Goal: Information Seeking & Learning: Learn about a topic

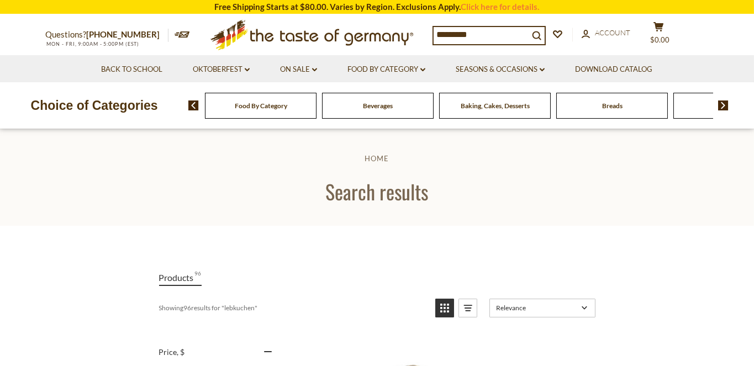
drag, startPoint x: 437, startPoint y: 34, endPoint x: 522, endPoint y: 8, distance: 88.5
click at [522, 27] on input "*********" at bounding box center [481, 34] width 95 height 15
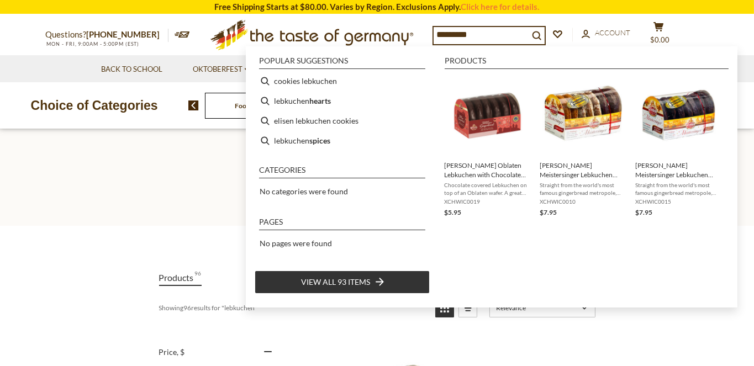
click at [504, 34] on input "*********" at bounding box center [481, 34] width 95 height 15
type input "*"
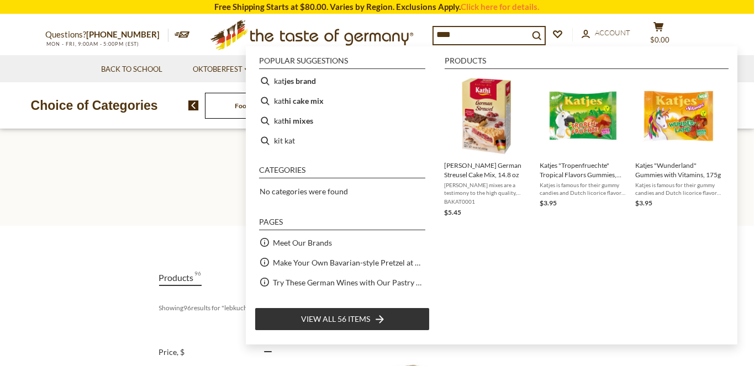
type input "*****"
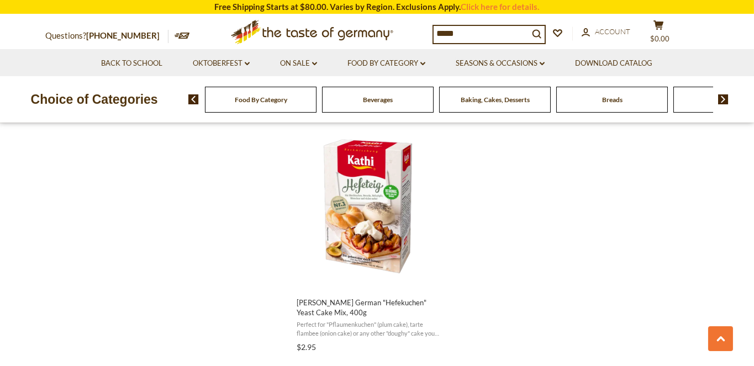
scroll to position [1898, 0]
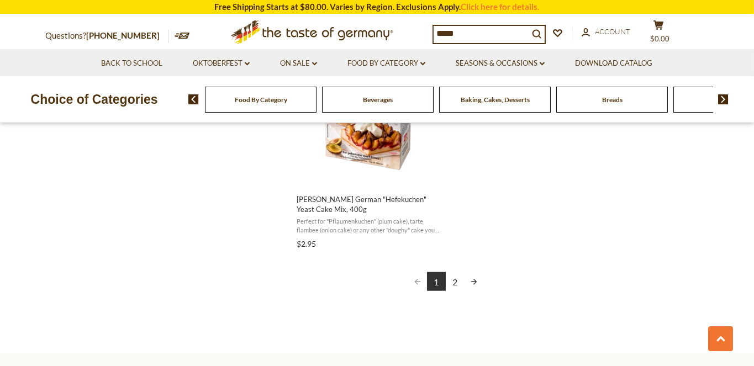
click at [454, 273] on link "2" at bounding box center [455, 282] width 19 height 19
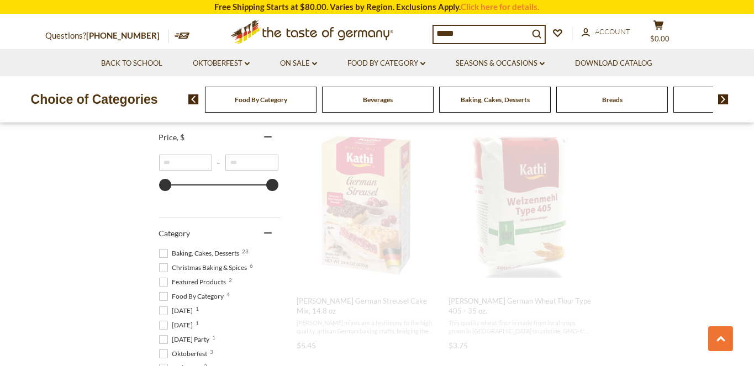
scroll to position [0, 0]
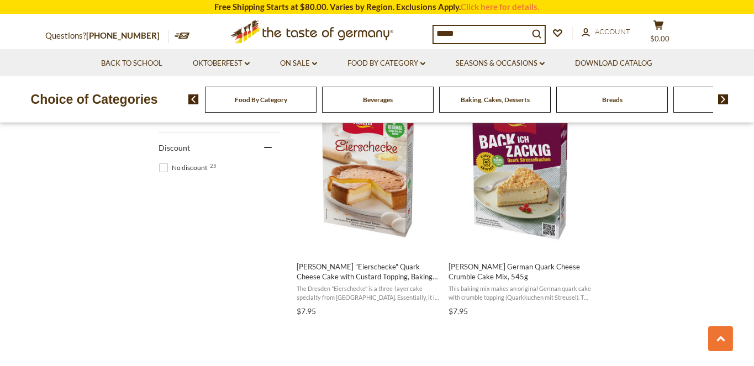
scroll to position [724, 0]
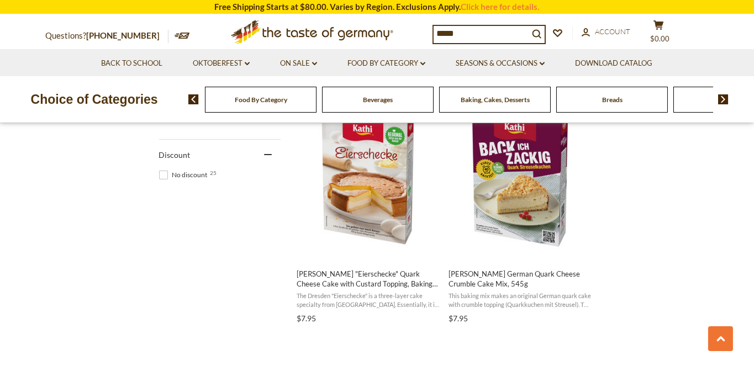
click at [461, 34] on input "*****" at bounding box center [481, 33] width 95 height 15
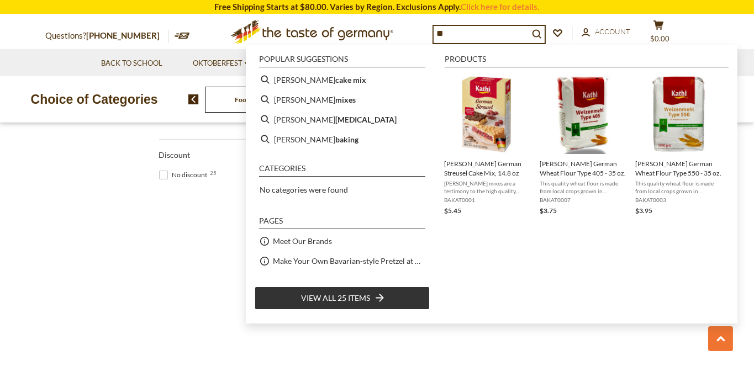
type input "*"
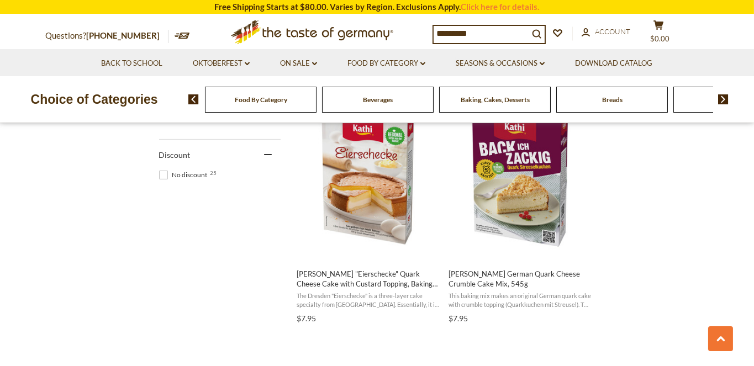
type input "**********"
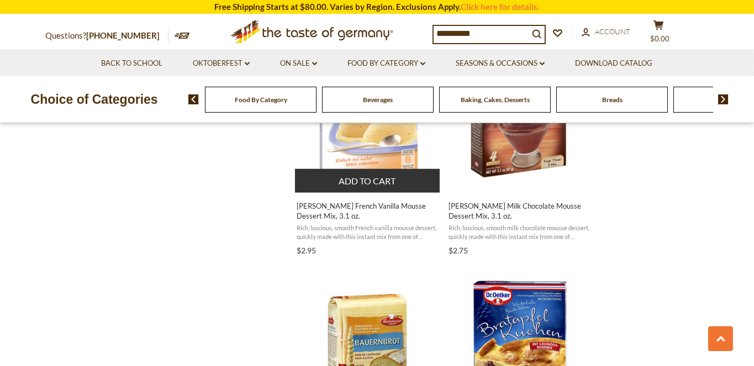
scroll to position [1399, 0]
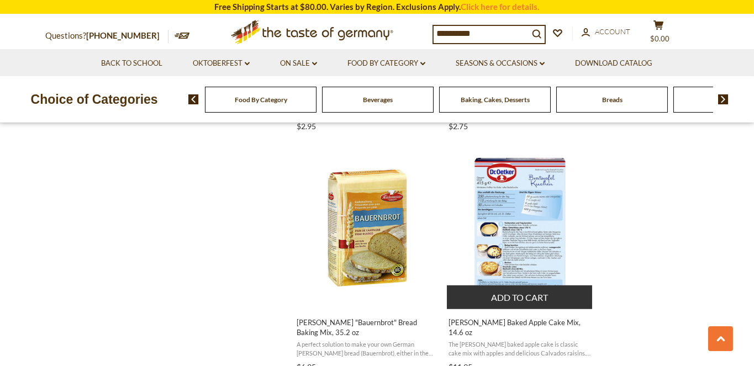
click at [522, 192] on img "Dr. Oetker Baked Apple Cake Mix, 14.6 oz" at bounding box center [520, 227] width 146 height 146
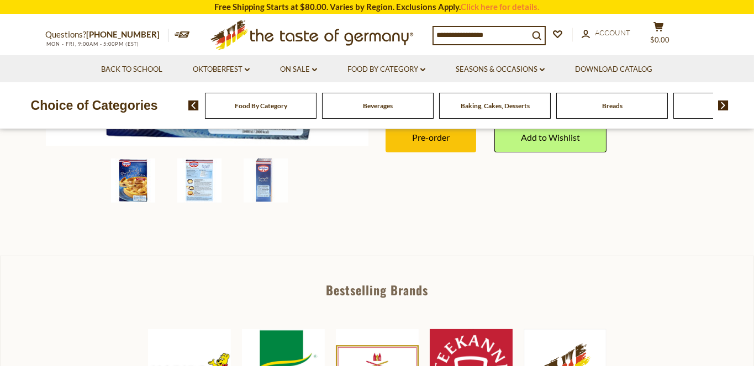
click at [192, 174] on img at bounding box center [199, 181] width 44 height 44
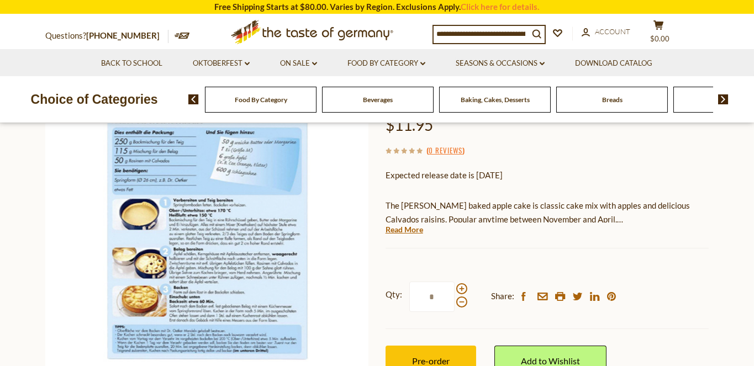
scroll to position [63, 0]
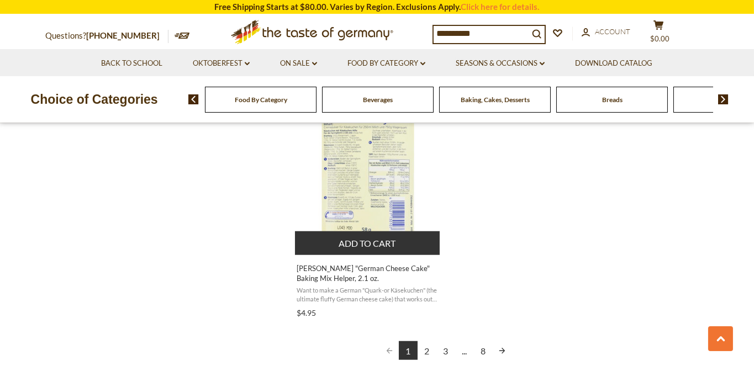
scroll to position [1934, 0]
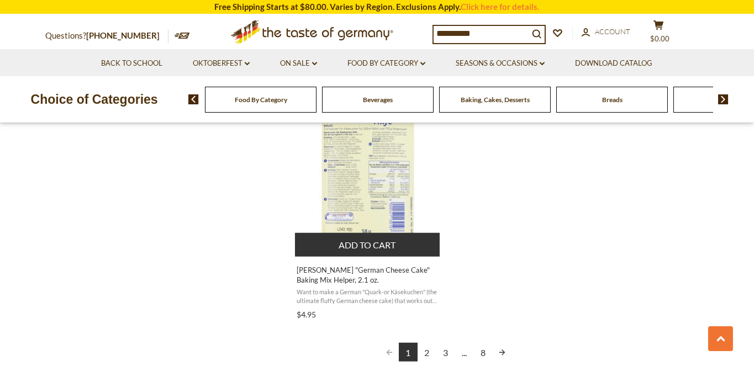
click at [396, 186] on img "Dr. Oetker" at bounding box center [368, 174] width 146 height 146
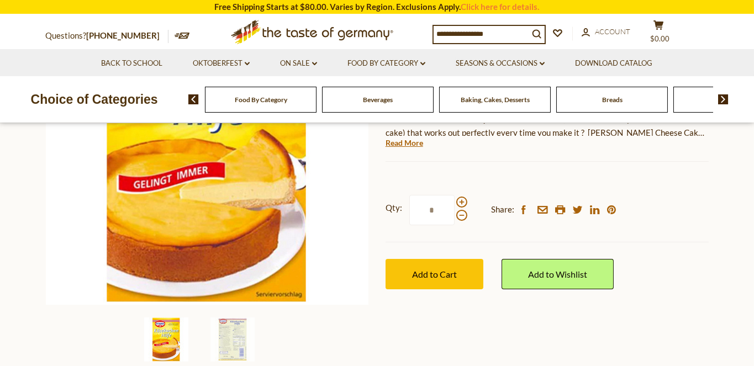
scroll to position [226, 0]
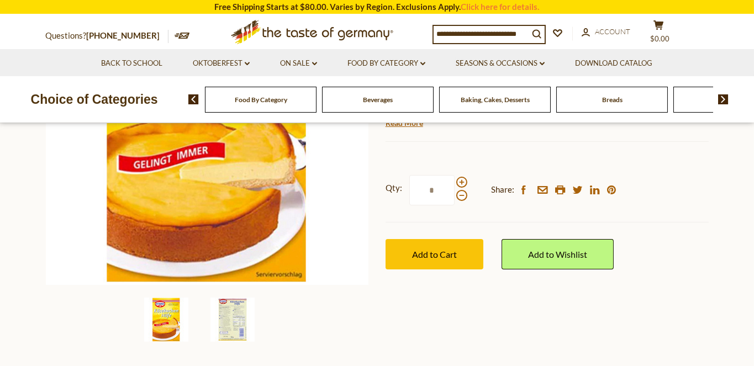
click at [232, 304] on img at bounding box center [233, 320] width 44 height 44
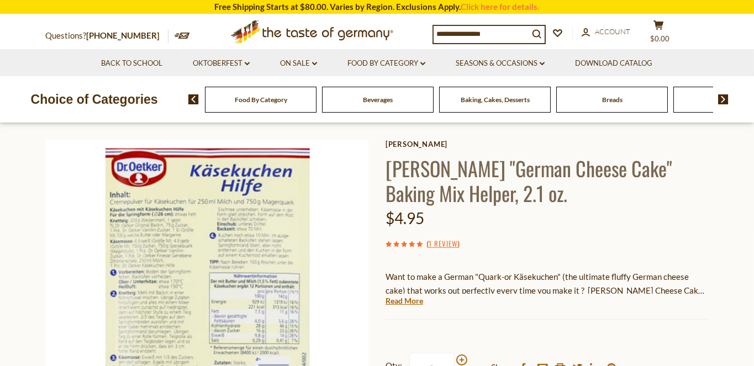
scroll to position [46, 0]
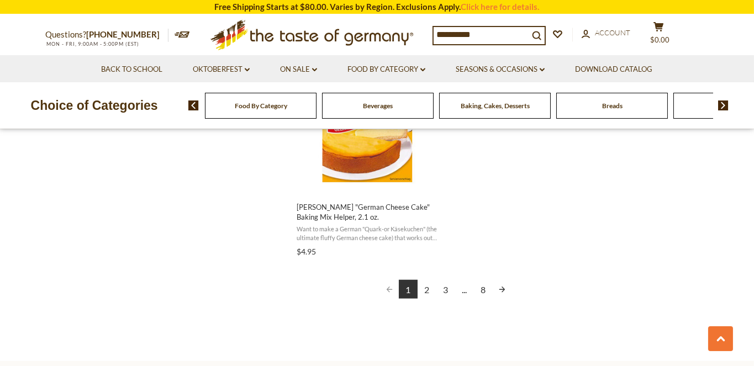
click at [427, 280] on link "2" at bounding box center [427, 289] width 19 height 19
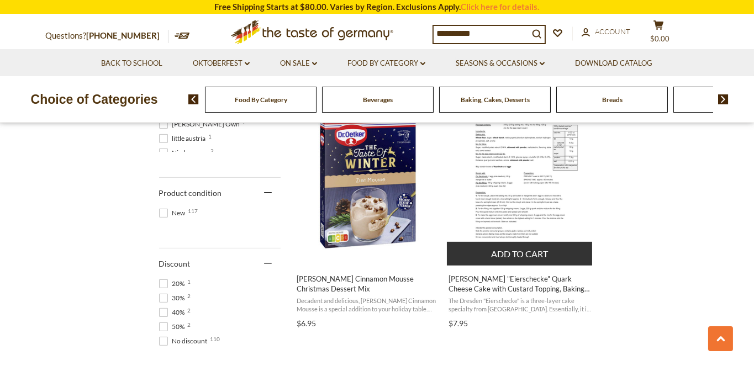
scroll to position [685, 0]
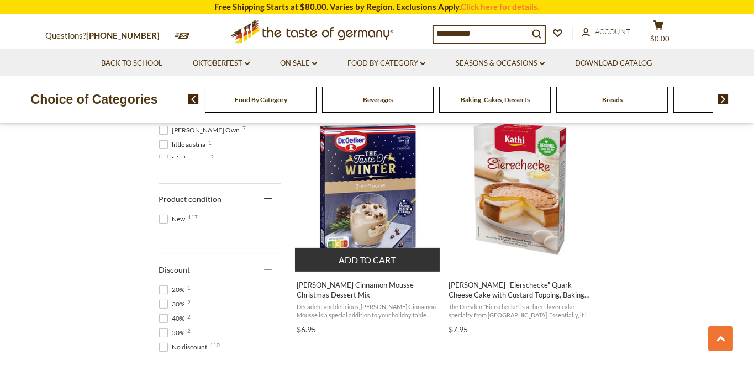
click at [377, 213] on img "Dr. Oetker Cinnamon Mousse Christmas Dessert Mix" at bounding box center [368, 189] width 146 height 146
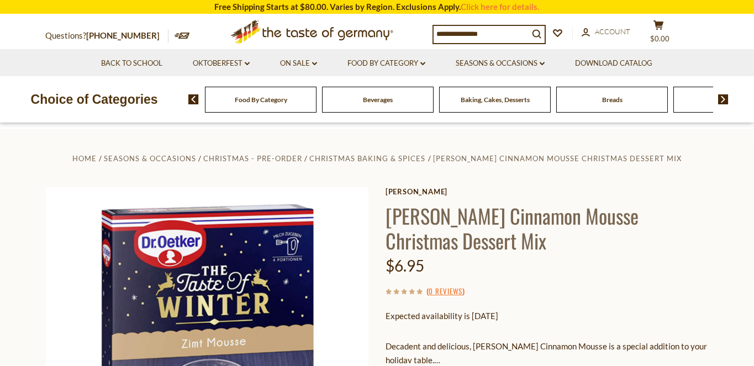
scroll to position [347, 0]
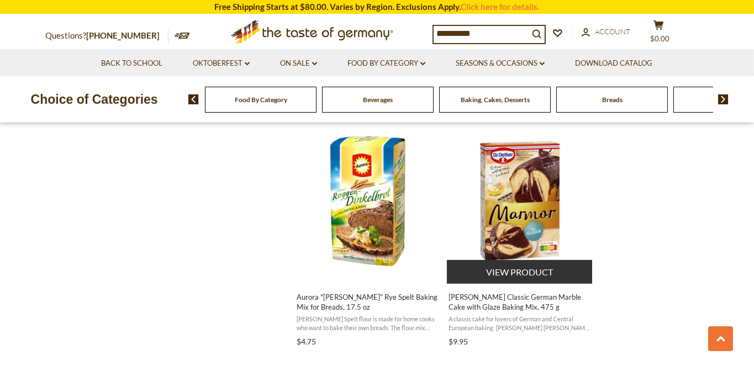
scroll to position [913, 0]
click at [524, 213] on img "Dr. Oetker Classic German Marble Cake with Glaze Baking Mix, 475 g" at bounding box center [520, 202] width 146 height 146
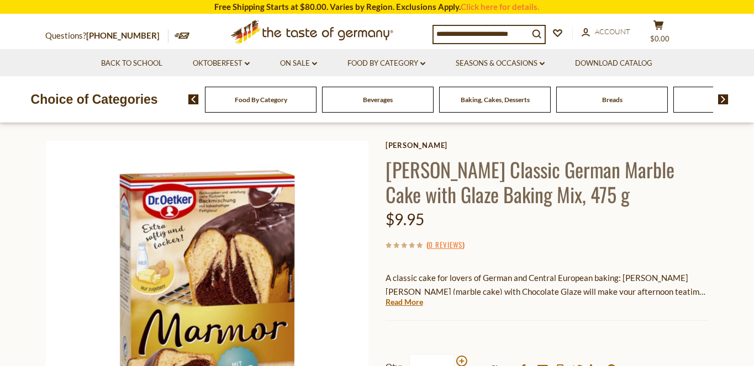
scroll to position [45, 0]
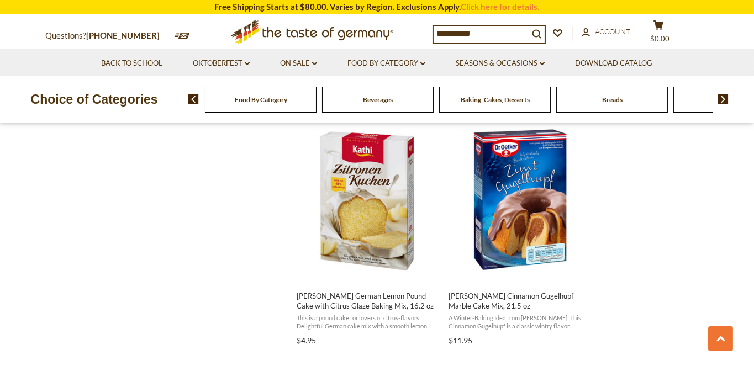
scroll to position [1157, 0]
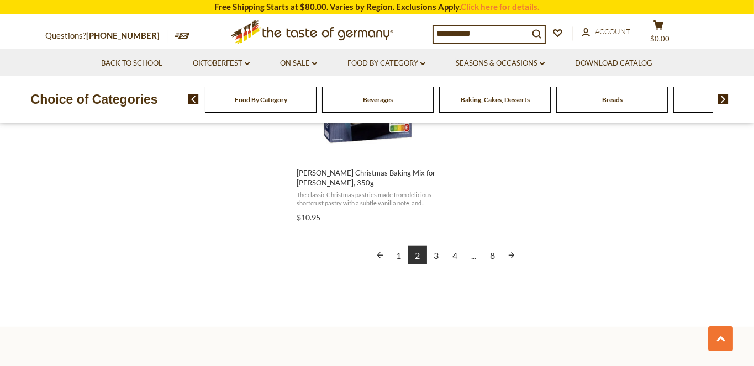
click at [439, 254] on link "3" at bounding box center [436, 255] width 19 height 19
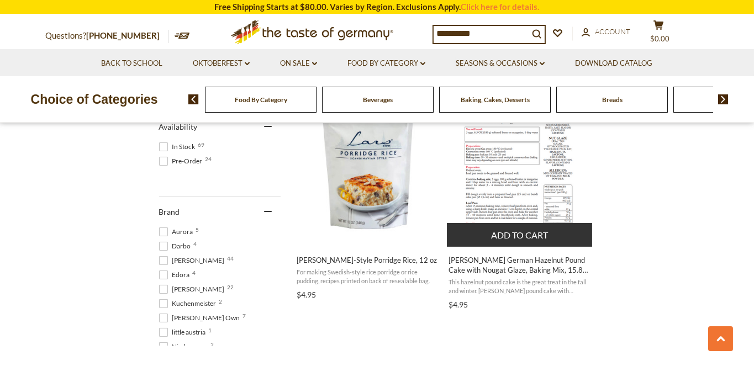
scroll to position [704, 0]
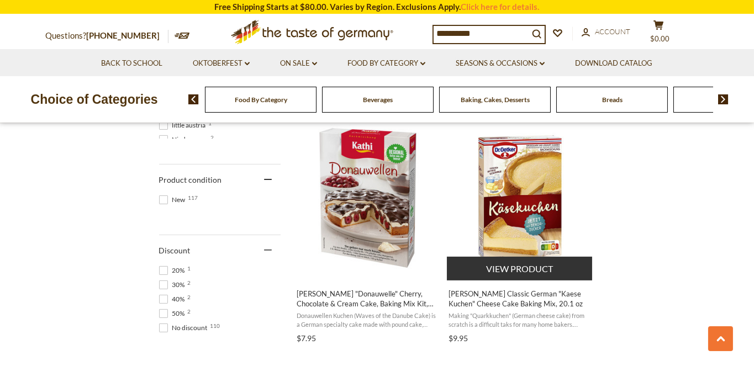
click at [543, 211] on img "Dr. Oetker Classic German" at bounding box center [520, 198] width 146 height 146
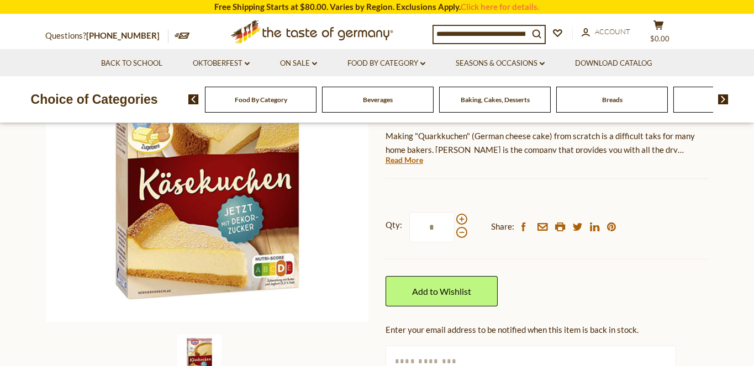
scroll to position [190, 0]
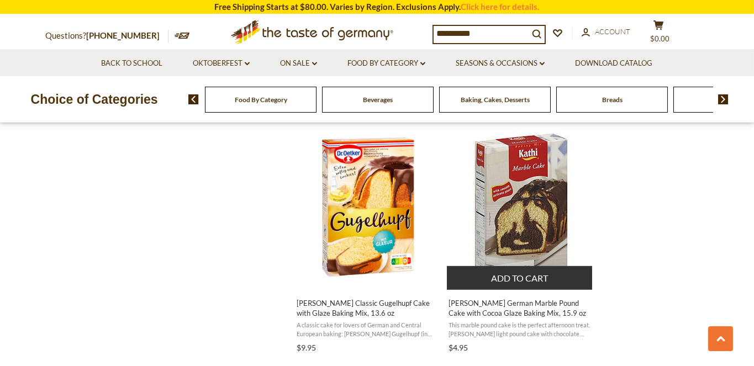
scroll to position [1185, 0]
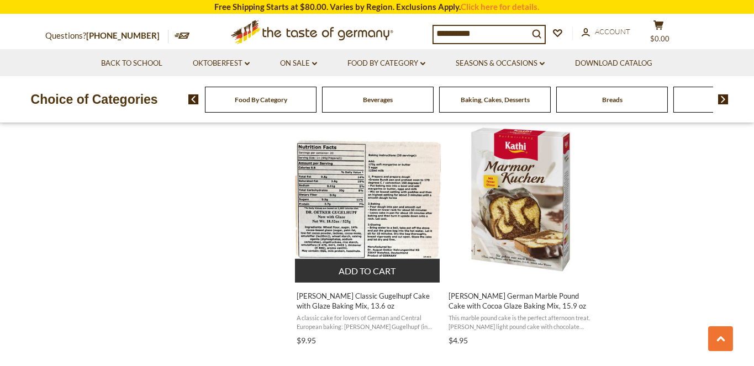
click at [397, 233] on img "Dr. Oetker Classic Gugelhupf Cake with Glaze Baking Mix, 13.6 oz" at bounding box center [368, 200] width 146 height 146
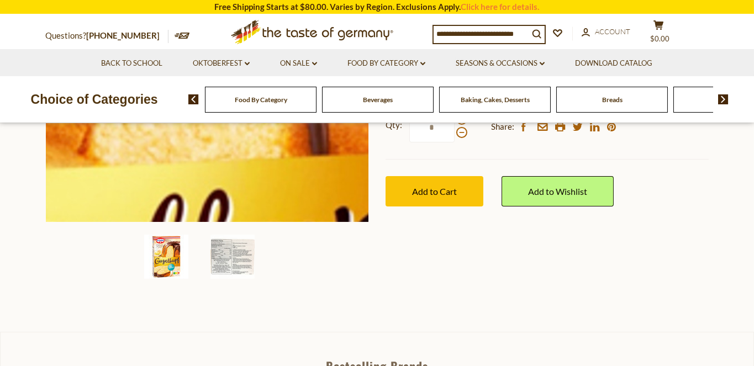
scroll to position [302, 0]
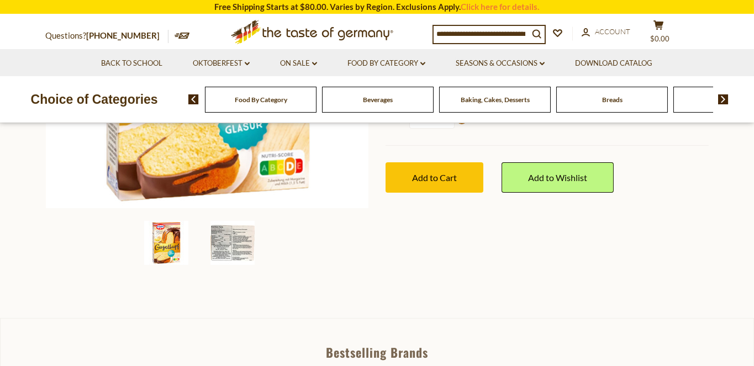
click at [230, 243] on img at bounding box center [233, 243] width 44 height 44
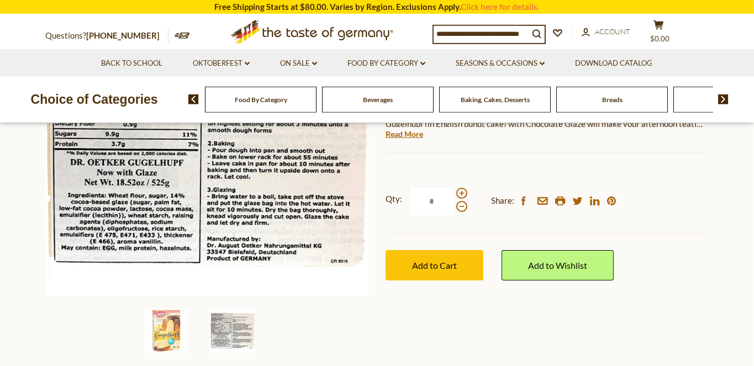
scroll to position [212, 0]
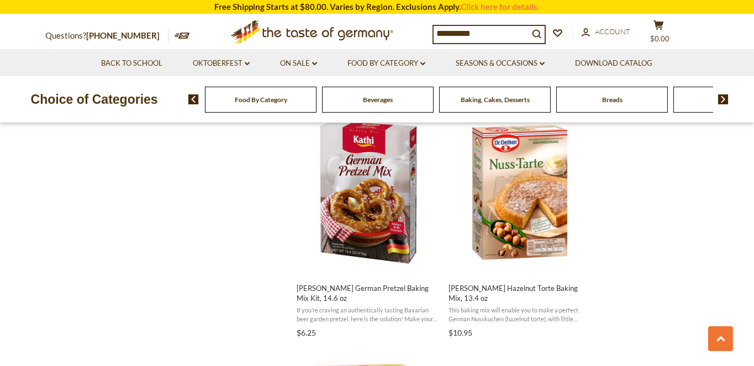
scroll to position [1433, 0]
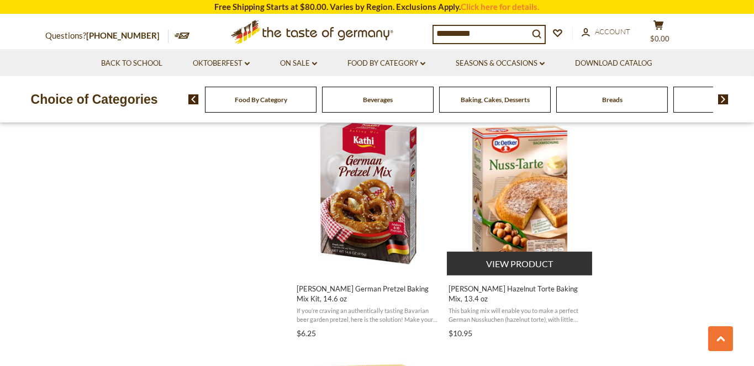
click at [517, 207] on img "Dr. Oetker Hazelnut Torte Baking Mix, 13.4 oz" at bounding box center [520, 193] width 146 height 146
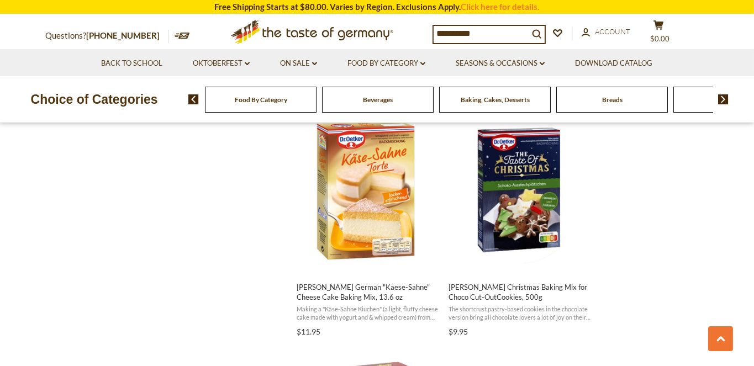
scroll to position [1675, 0]
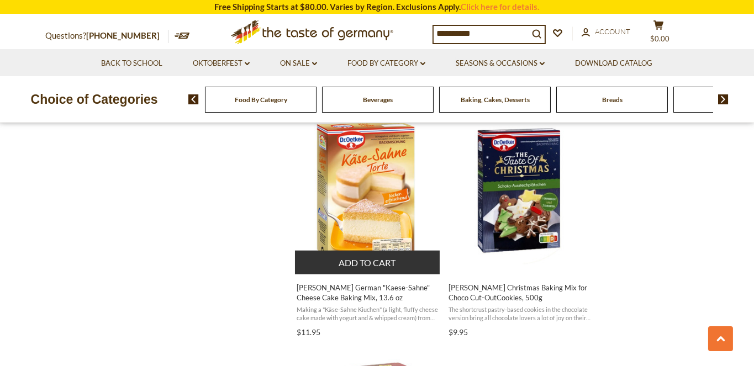
click at [356, 215] on img "Dr. Oetker German" at bounding box center [368, 191] width 146 height 146
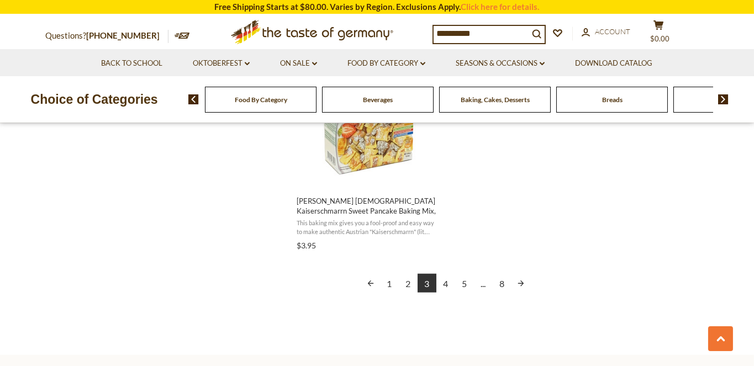
scroll to position [2088, 0]
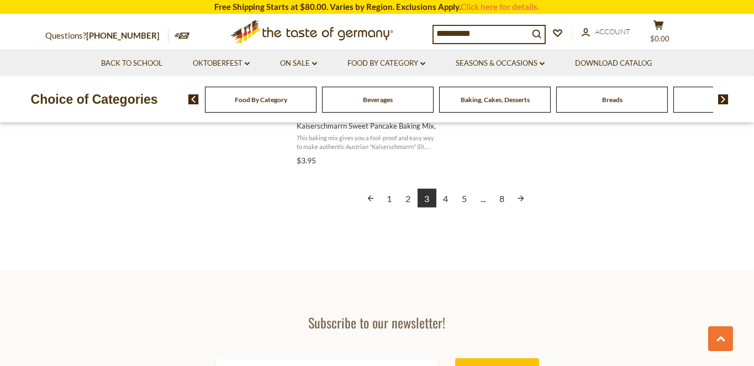
click at [447, 202] on link "4" at bounding box center [446, 198] width 19 height 19
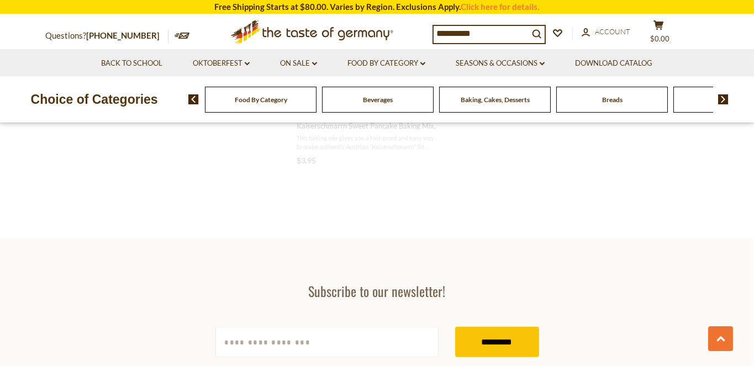
scroll to position [1691, 0]
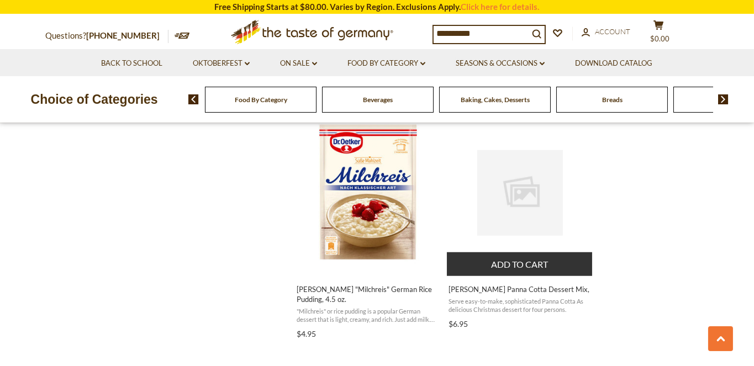
scroll to position [1673, 0]
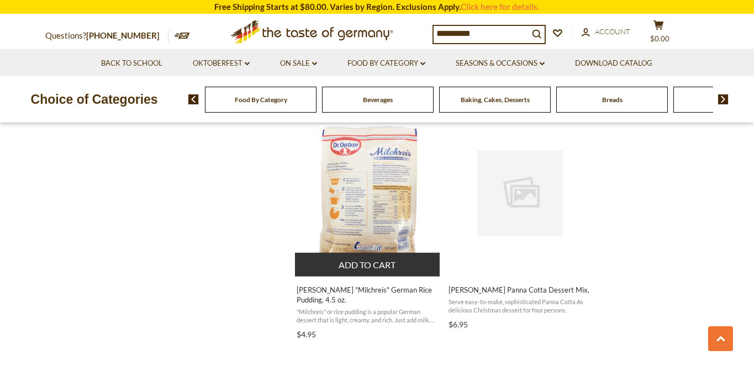
click at [376, 209] on img "Dr. Oetker" at bounding box center [368, 193] width 146 height 146
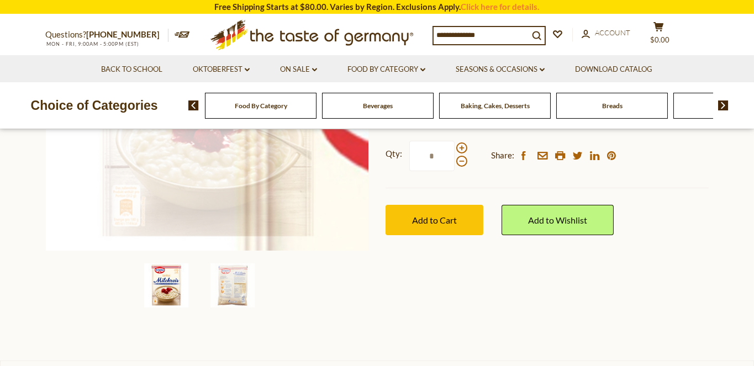
scroll to position [260, 0]
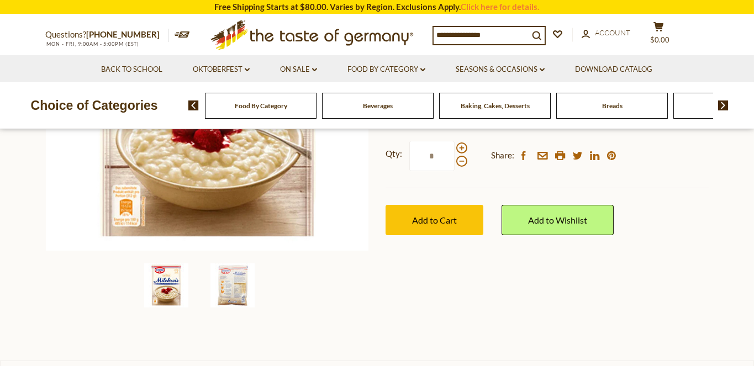
click at [239, 295] on img at bounding box center [233, 286] width 44 height 44
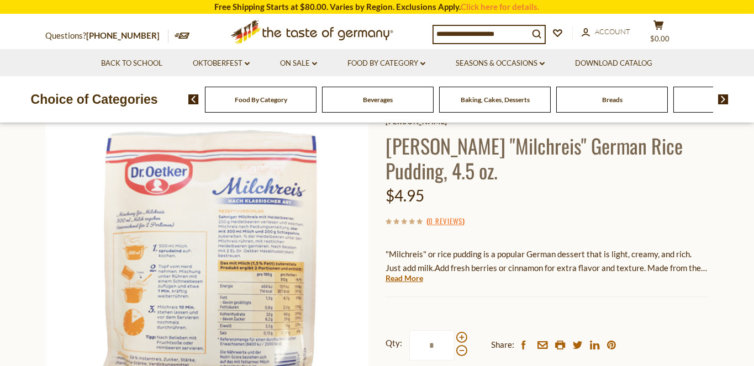
scroll to position [33, 0]
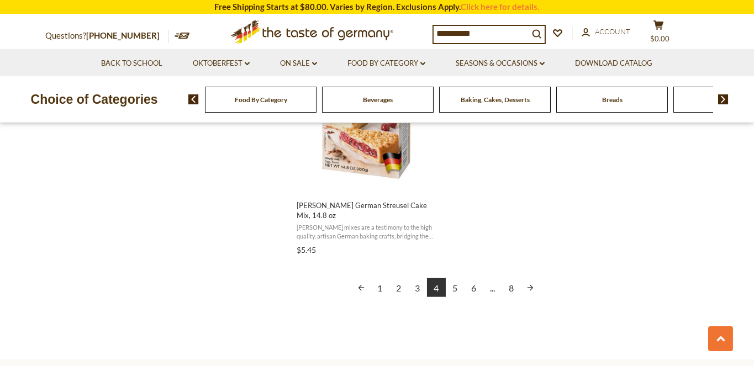
scroll to position [2010, 0]
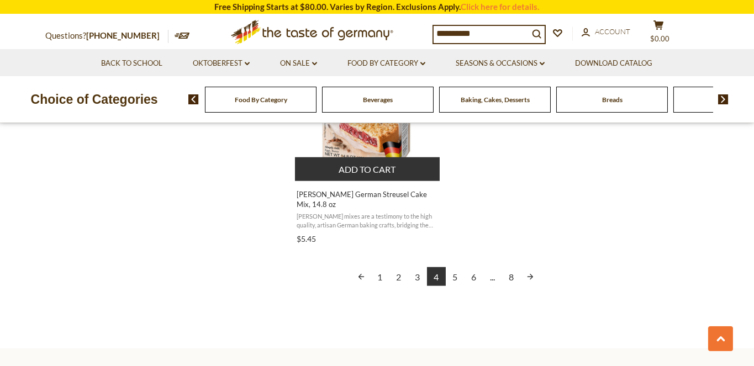
click at [376, 140] on img "Kathi German Streusel Cake Mix, 14.8 oz" at bounding box center [368, 98] width 146 height 146
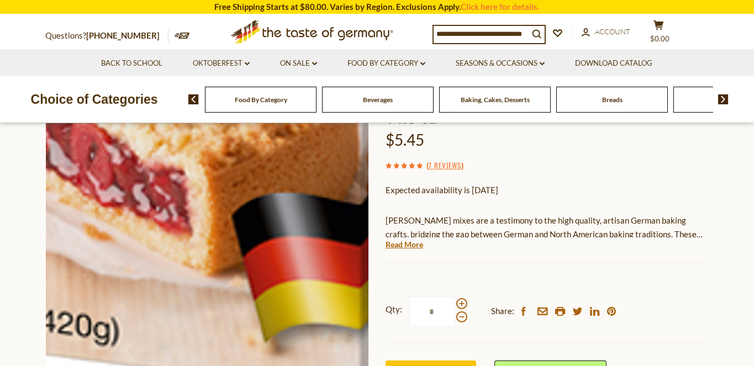
scroll to position [119, 0]
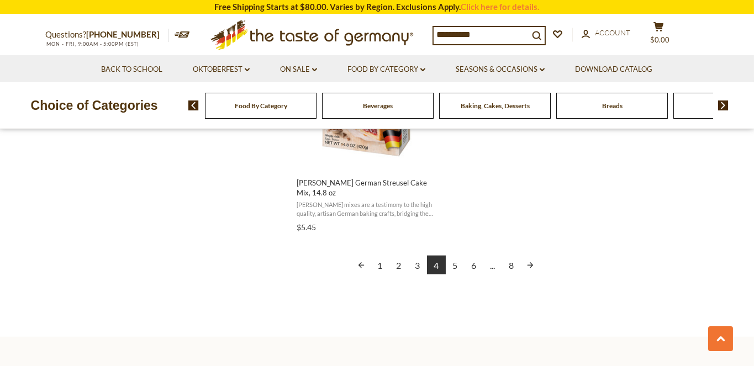
click at [455, 256] on link "5" at bounding box center [455, 265] width 19 height 19
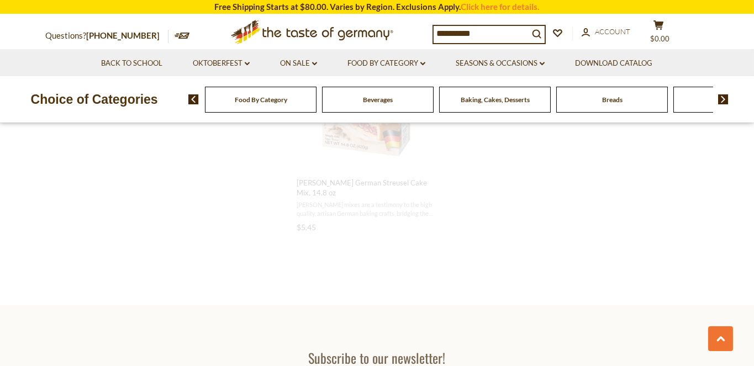
scroll to position [1800, 0]
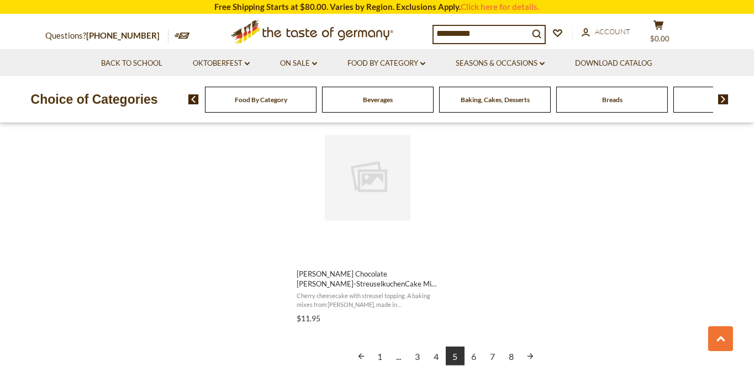
scroll to position [1948, 0]
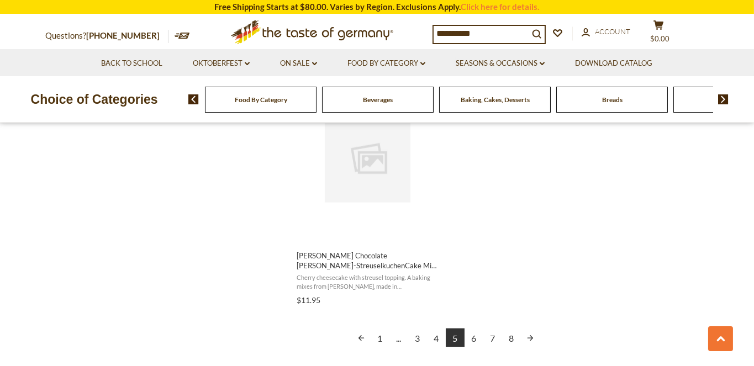
click at [475, 329] on link "6" at bounding box center [474, 338] width 19 height 19
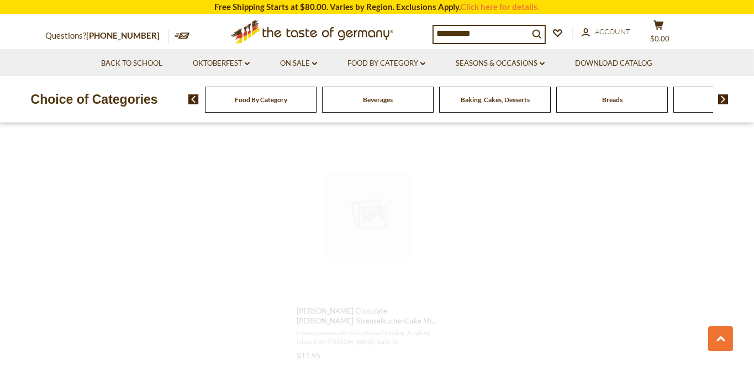
scroll to position [644, 0]
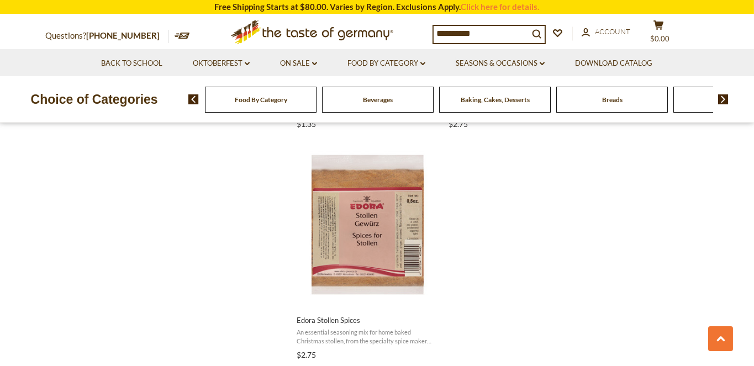
scroll to position [1875, 0]
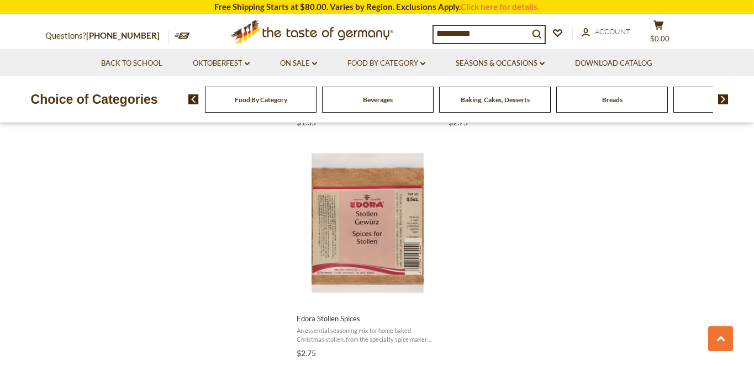
drag, startPoint x: 436, startPoint y: 33, endPoint x: 524, endPoint y: 39, distance: 88.1
click at [522, 39] on input "**********" at bounding box center [481, 33] width 95 height 15
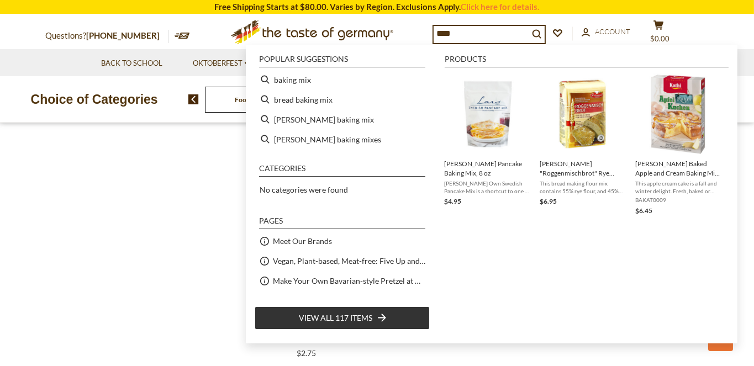
type input "*****"
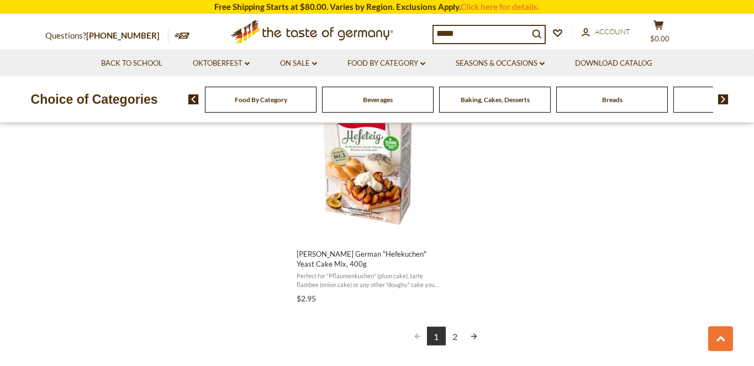
scroll to position [1998, 0]
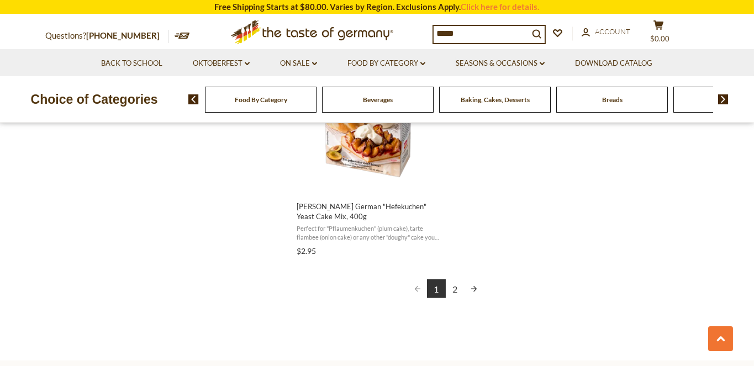
click at [457, 280] on link "2" at bounding box center [455, 289] width 19 height 19
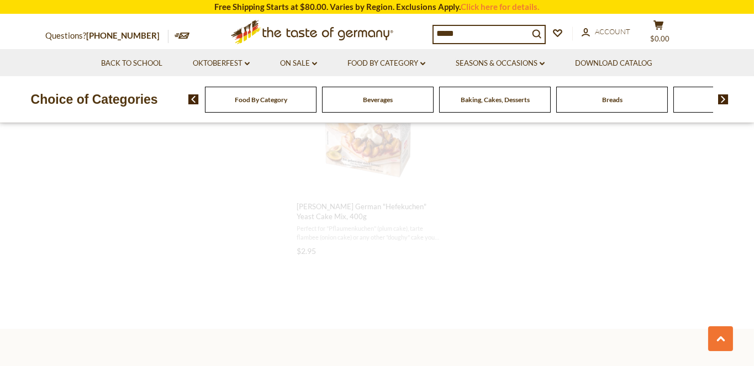
scroll to position [1648, 0]
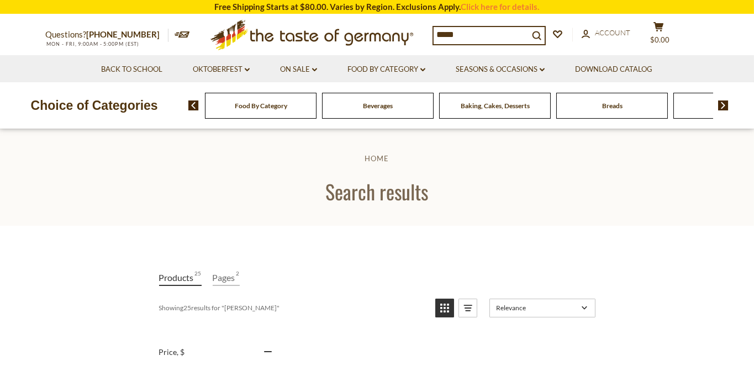
click at [470, 28] on input "*****" at bounding box center [481, 34] width 95 height 15
click at [469, 44] on div "***** search_icon" at bounding box center [489, 35] width 113 height 19
click at [469, 39] on input "*****" at bounding box center [481, 34] width 95 height 15
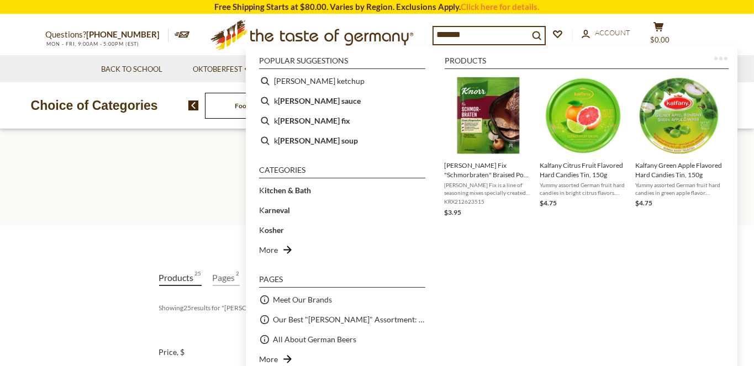
type input "*****"
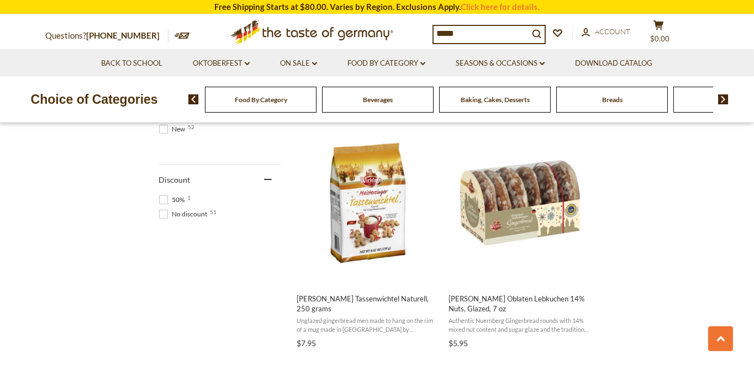
scroll to position [663, 0]
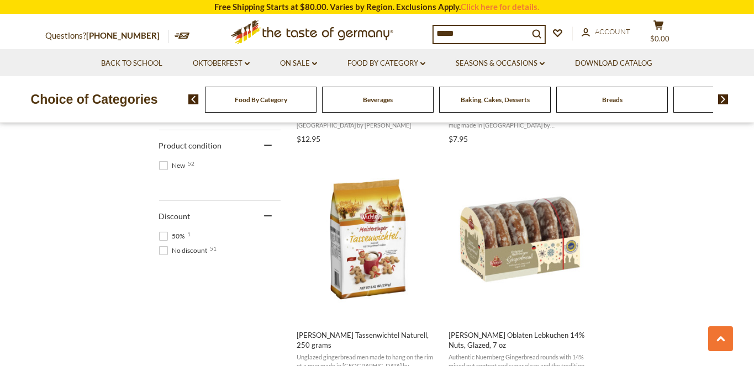
click at [480, 35] on input "*****" at bounding box center [481, 33] width 95 height 15
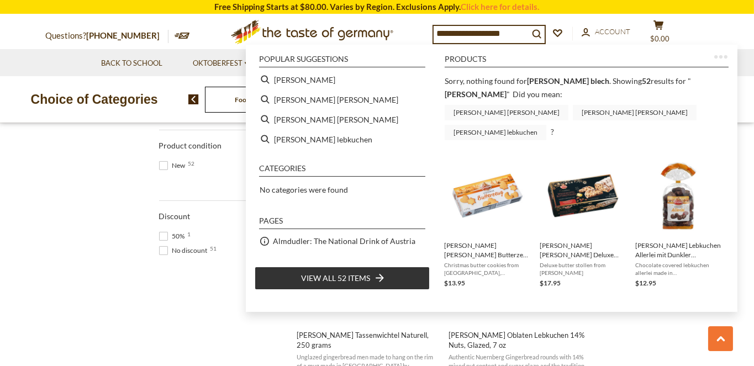
type input "*****"
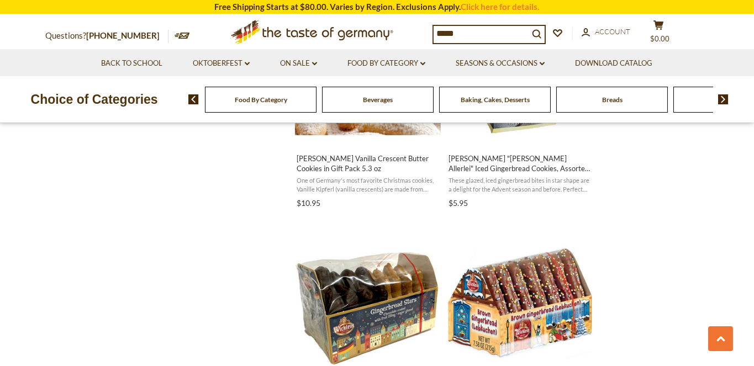
scroll to position [1321, 0]
